Goal: Transaction & Acquisition: Download file/media

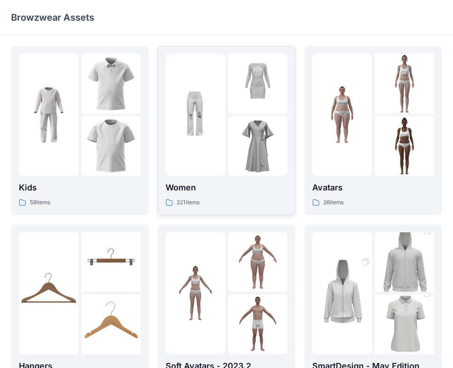
click at [249, 190] on p "Women" at bounding box center [227, 187] width 122 height 13
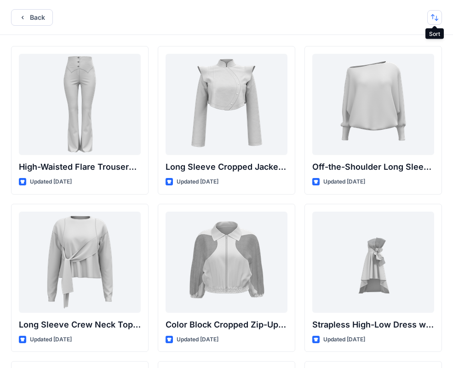
click at [434, 17] on button "button" at bounding box center [434, 17] width 15 height 15
click at [413, 66] on button "A to Z" at bounding box center [399, 61] width 84 height 21
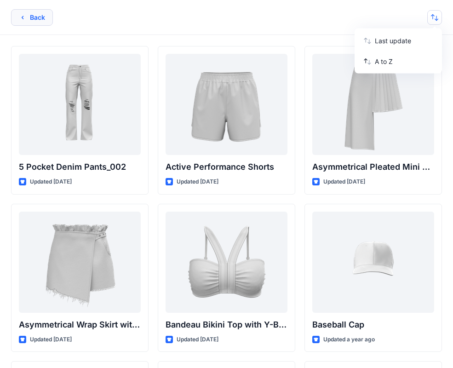
click at [33, 16] on button "Back" at bounding box center [32, 17] width 42 height 17
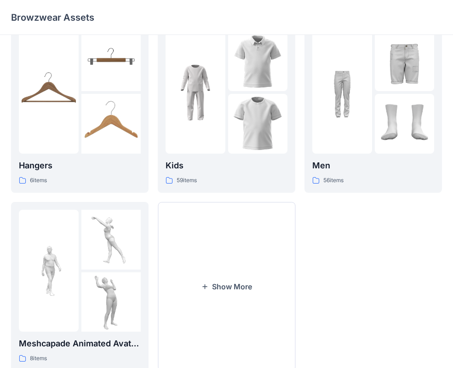
scroll to position [229, 0]
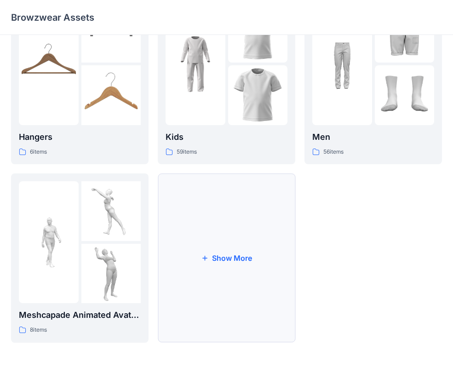
click at [219, 245] on button "Show More" at bounding box center [227, 257] width 138 height 169
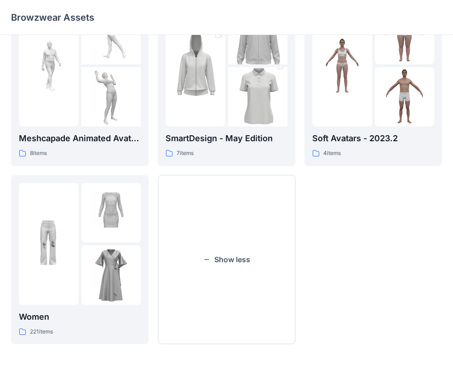
scroll to position [408, 0]
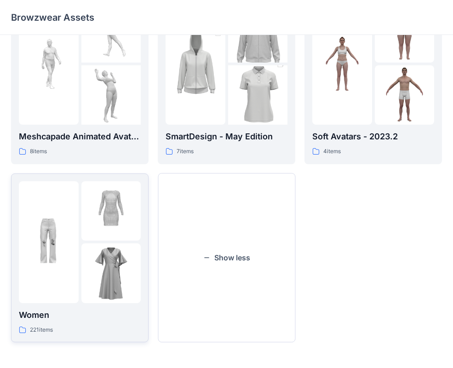
click at [111, 259] on img at bounding box center [111, 273] width 60 height 60
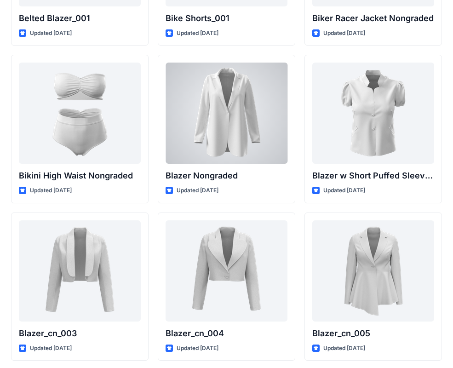
scroll to position [621, 0]
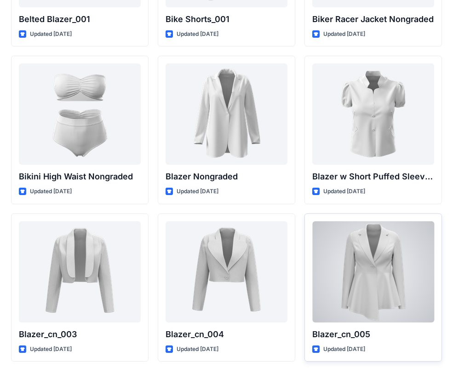
click at [349, 260] on div at bounding box center [373, 271] width 122 height 101
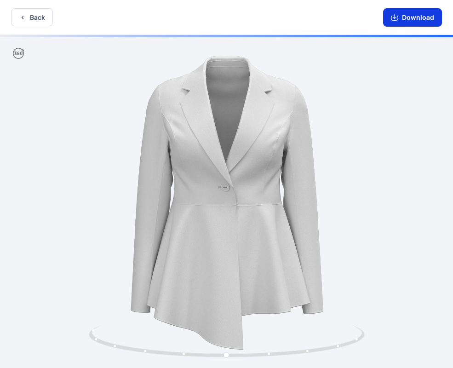
click at [416, 17] on button "Download" at bounding box center [412, 17] width 59 height 18
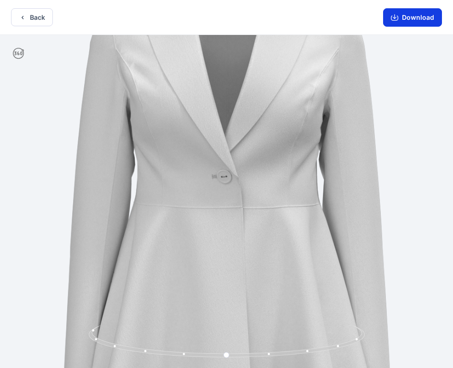
click at [422, 17] on button "Download" at bounding box center [412, 17] width 59 height 18
click at [414, 16] on button "Download" at bounding box center [412, 17] width 59 height 18
